Goal: Transaction & Acquisition: Obtain resource

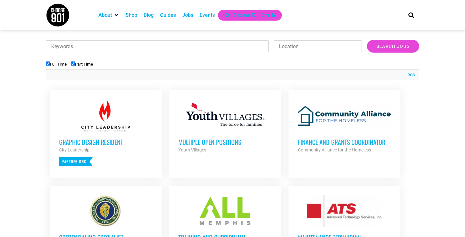
scroll to position [198, 0]
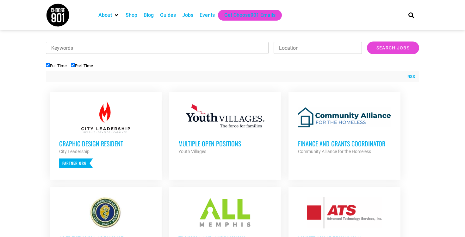
click at [205, 143] on h3 "Multiple Open Positions" at bounding box center [224, 143] width 93 height 8
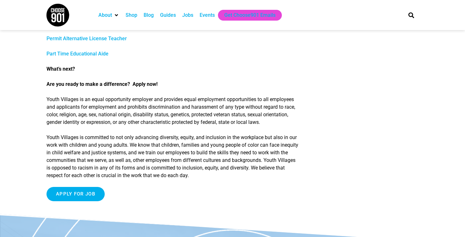
scroll to position [334, 0]
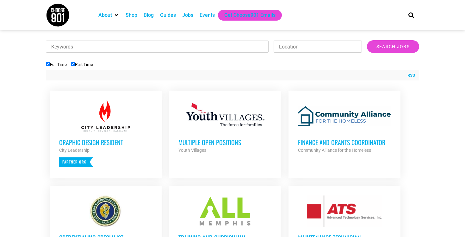
click at [98, 127] on div at bounding box center [105, 116] width 93 height 32
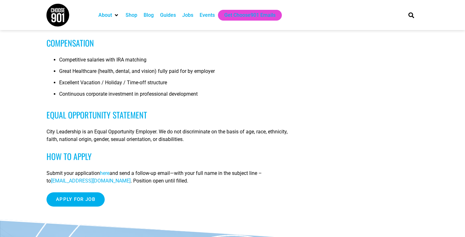
scroll to position [477, 0]
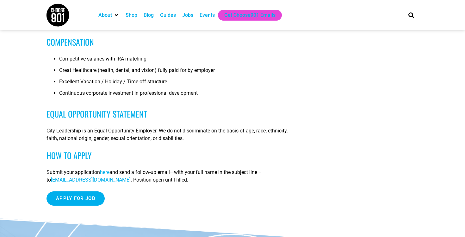
click at [109, 175] on span "here" at bounding box center [104, 172] width 9 height 6
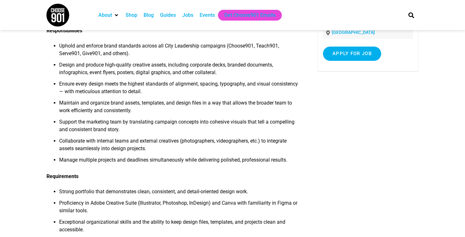
scroll to position [99, 0]
